Goal: Browse casually

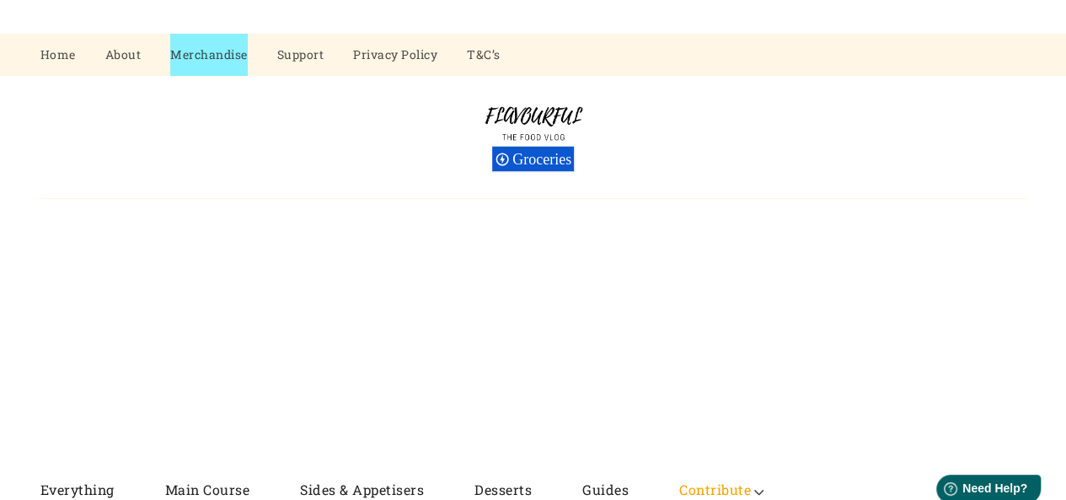
click at [553, 110] on img at bounding box center [533, 123] width 126 height 44
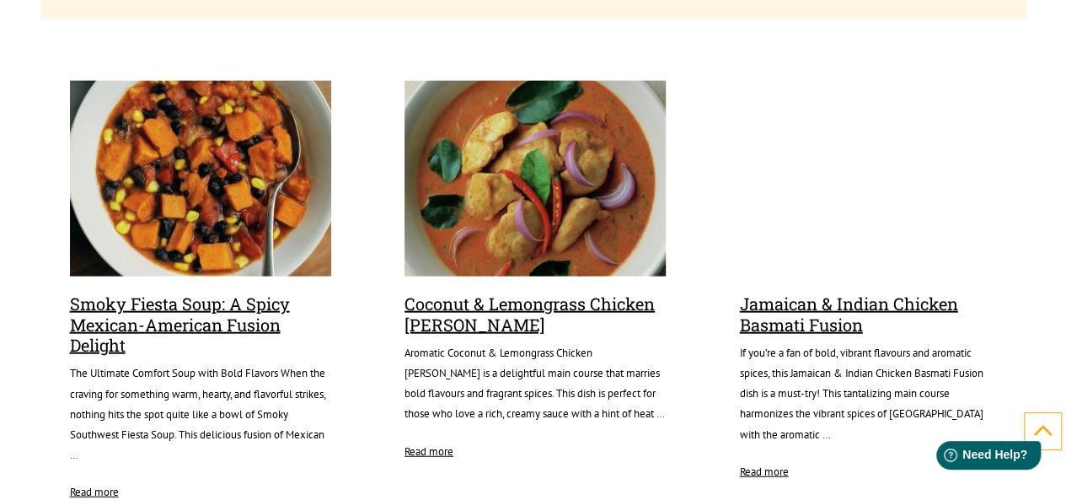
scroll to position [1853, 0]
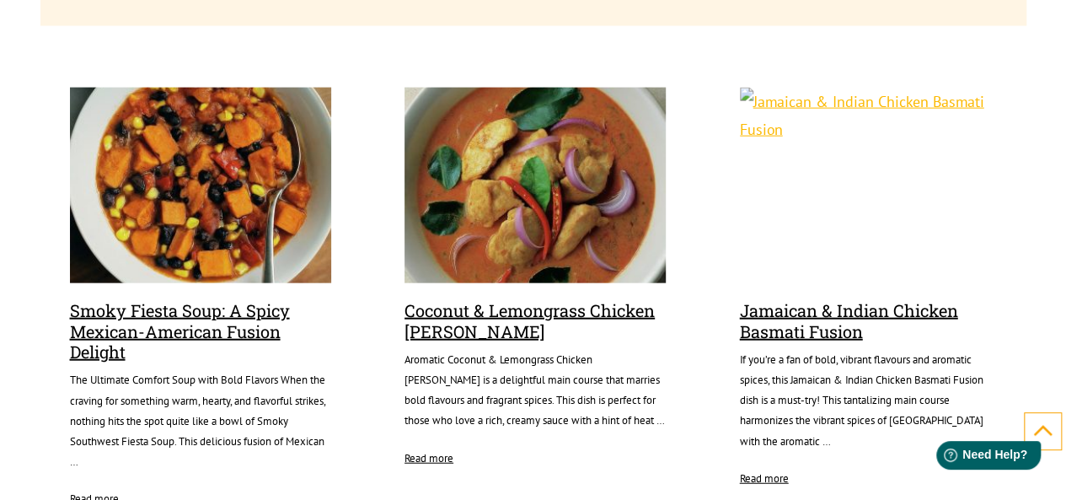
click at [241, 178] on img at bounding box center [200, 186] width 261 height 196
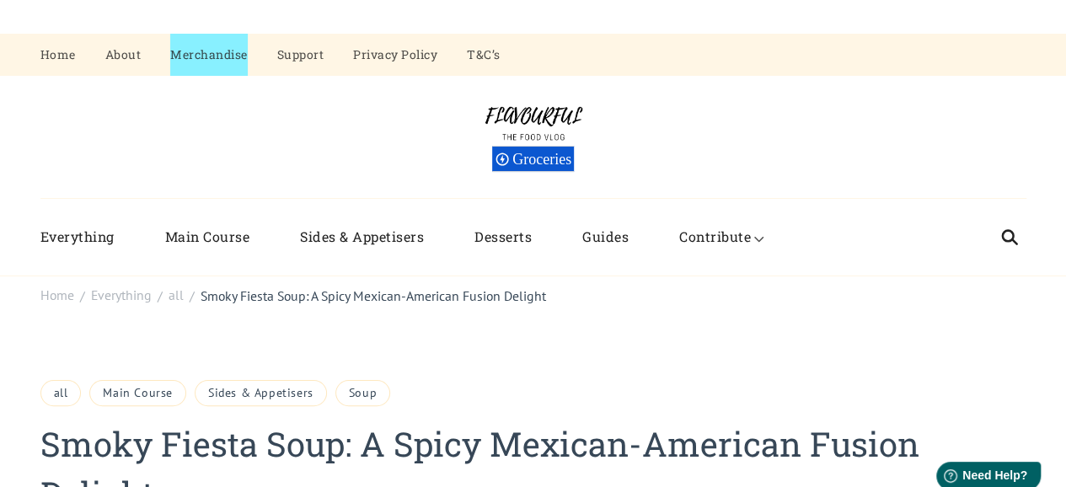
click at [547, 104] on img at bounding box center [533, 123] width 126 height 44
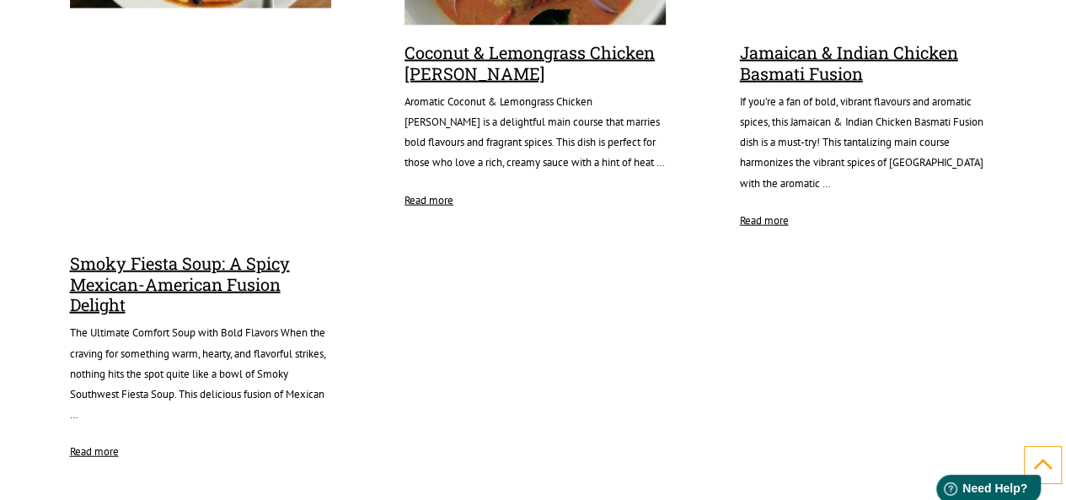
scroll to position [1938, 0]
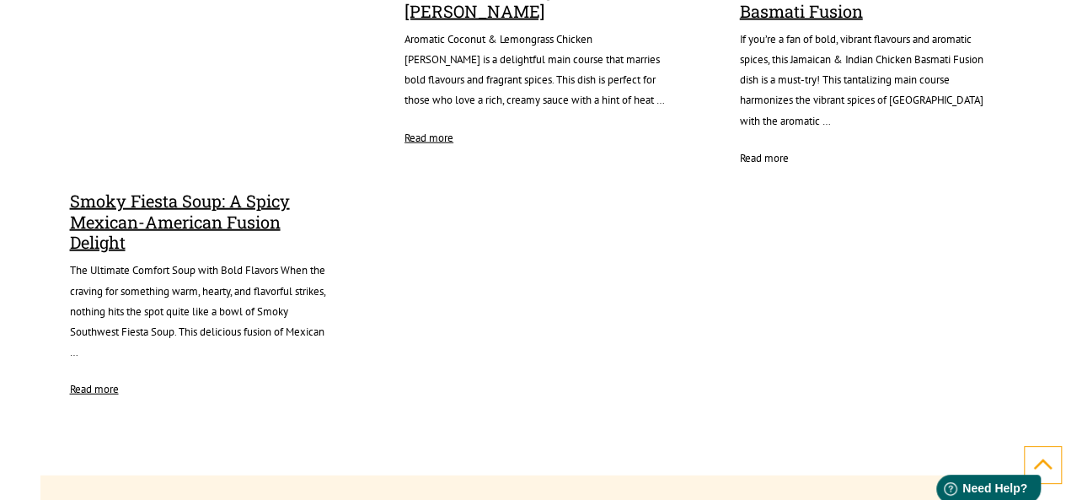
click at [781, 148] on link "Read more" at bounding box center [764, 158] width 49 height 20
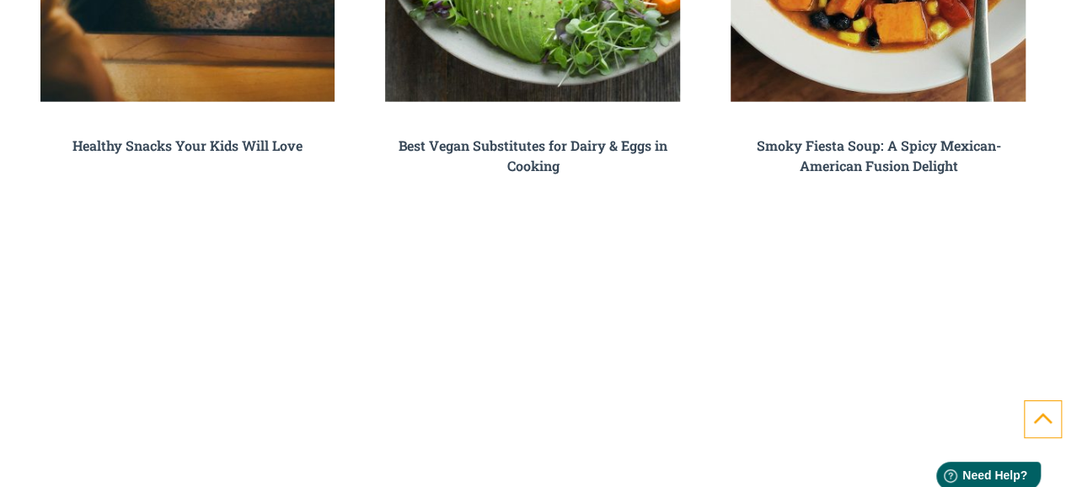
scroll to position [5335, 0]
